Goal: Find specific page/section: Find specific page/section

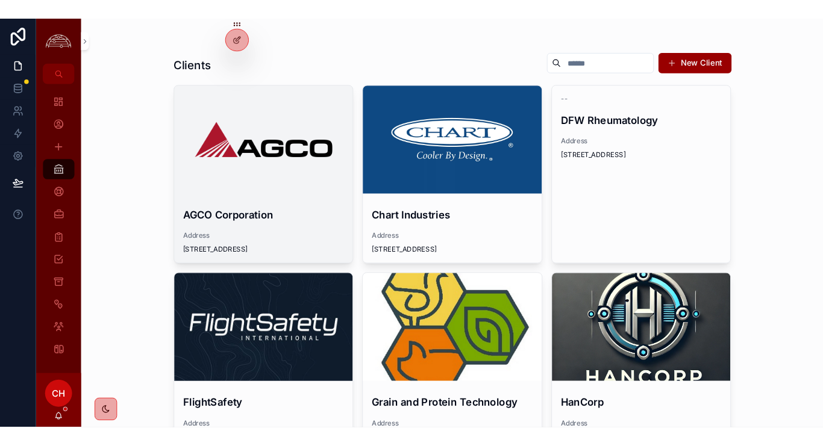
scroll to position [73, 0]
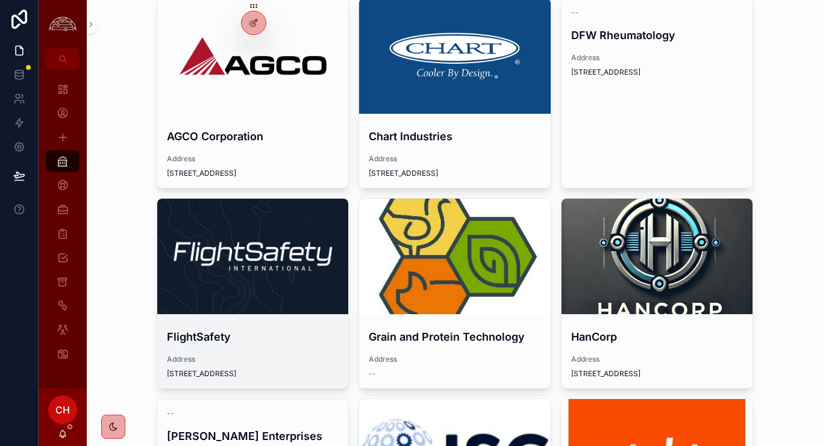
click at [308, 263] on div "scrollable content" at bounding box center [252, 256] width 191 height 14
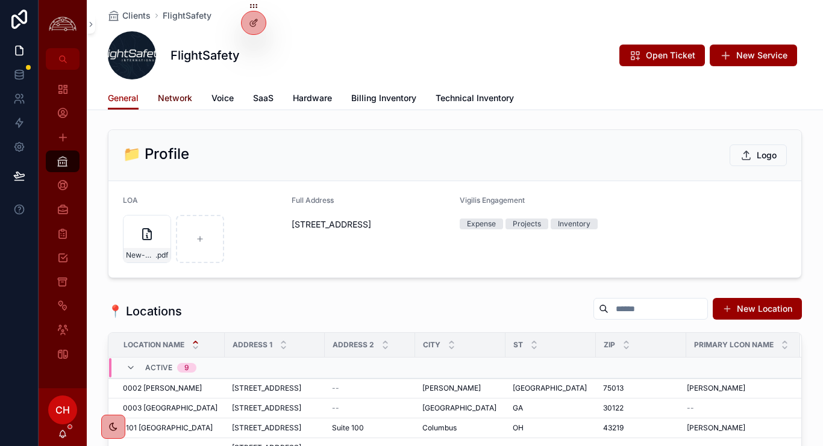
click at [182, 98] on span "Network" at bounding box center [175, 98] width 34 height 12
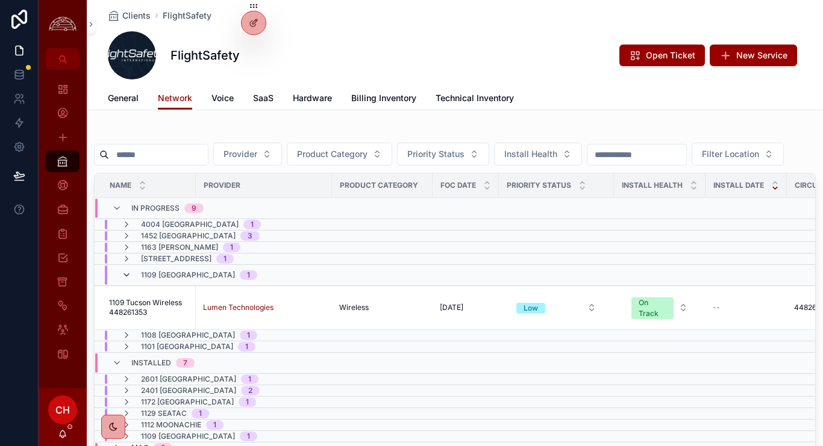
click at [125, 272] on icon "scrollable content" at bounding box center [127, 275] width 10 height 10
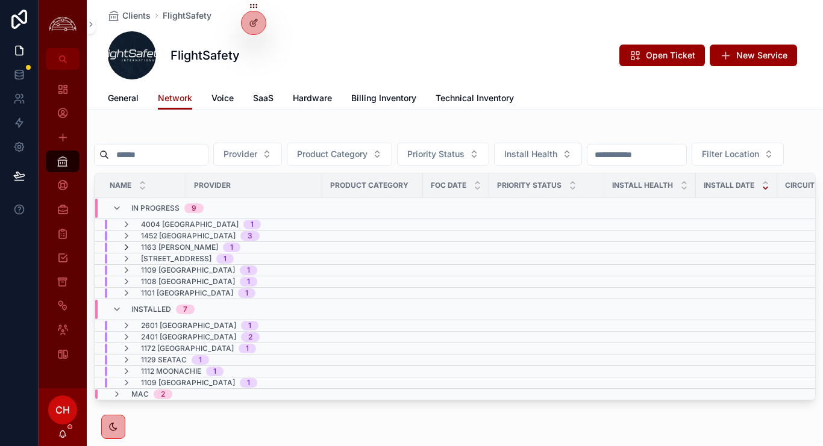
scroll to position [1, 0]
